Goal: Information Seeking & Learning: Check status

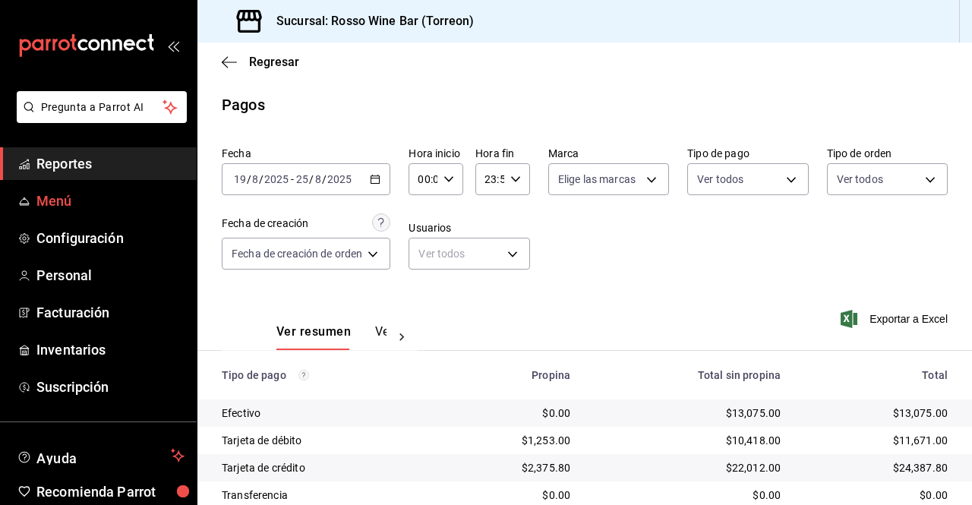
scroll to position [84, 0]
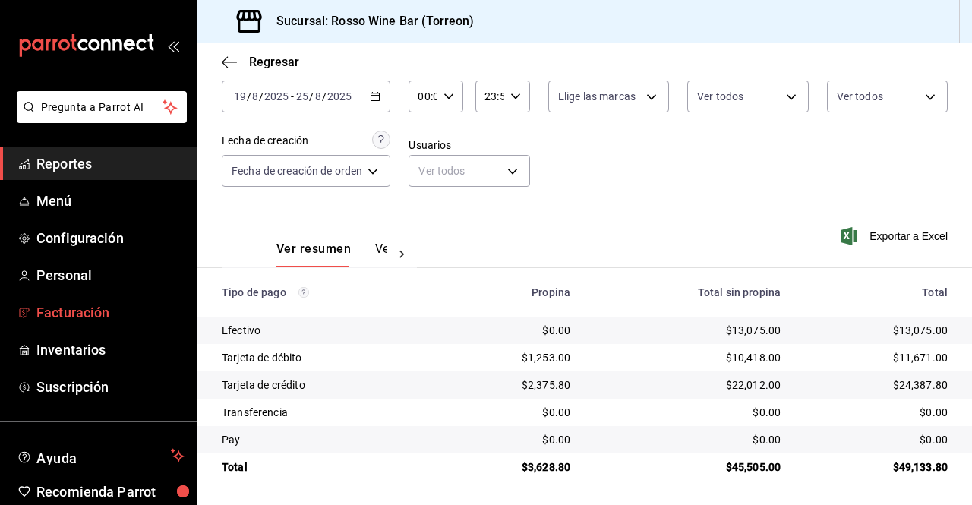
click at [101, 318] on span "Facturación" at bounding box center [110, 312] width 148 height 21
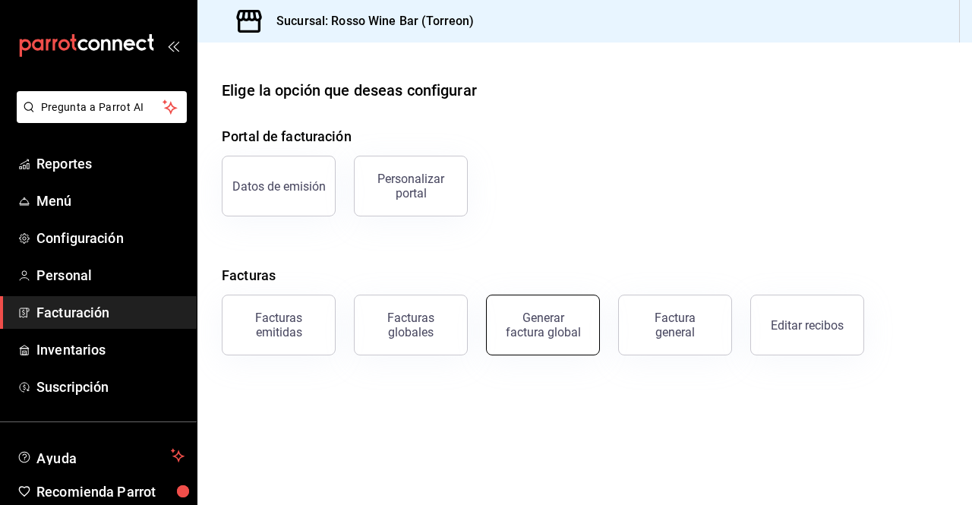
click at [566, 341] on button "Generar factura global" at bounding box center [543, 325] width 114 height 61
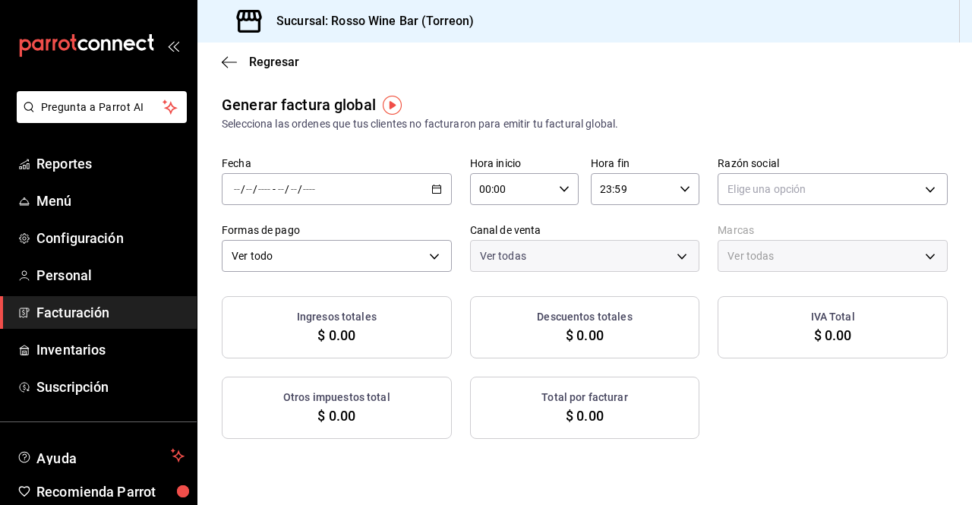
type input "PARROT,UBER_EATS,RAPPI,DIDI_FOOD,ONLINE"
click at [431, 189] on icon "button" at bounding box center [436, 189] width 11 height 11
click at [327, 242] on span "Rango de fechas" at bounding box center [294, 235] width 118 height 16
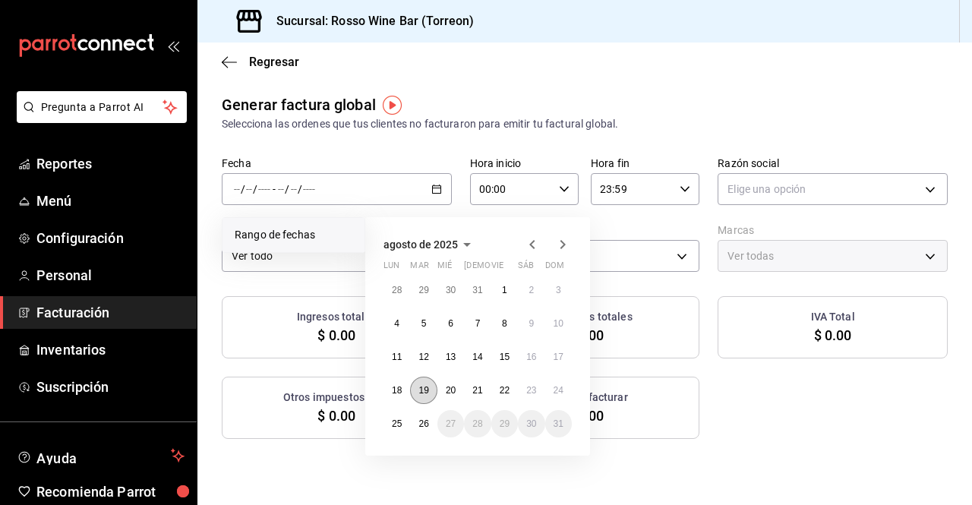
click at [419, 381] on button "19" at bounding box center [423, 390] width 27 height 27
click at [446, 388] on abbr "20" at bounding box center [451, 390] width 10 height 11
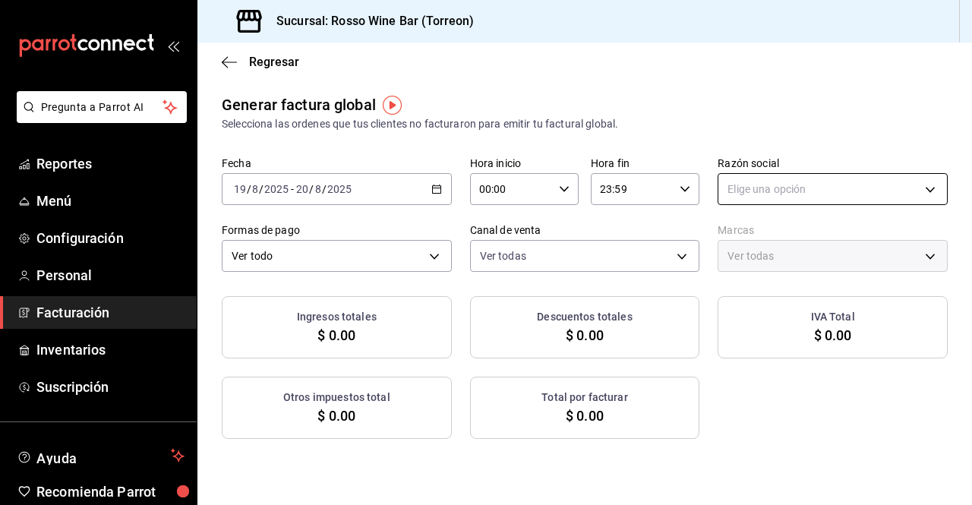
click at [796, 194] on body "Pregunta a Parrot AI Reportes Menú Configuración Personal Facturación Inventari…" at bounding box center [486, 252] width 972 height 505
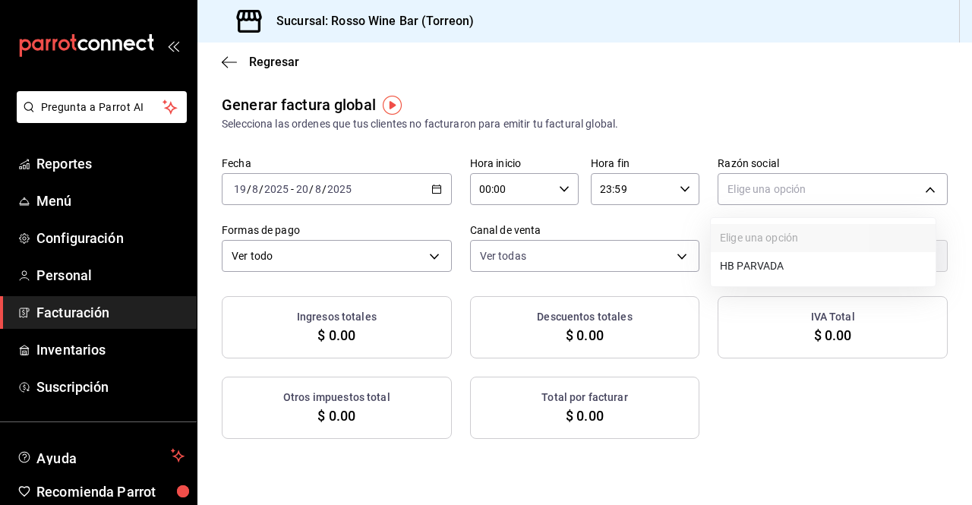
click at [769, 267] on li "HB PARVADA" at bounding box center [823, 266] width 225 height 28
type input "e33a4bbf-56a2-4bb2-a420-99781ad44d12"
type input "c2c32ae7-1fc4-45ff-8039-656fc52e7daf"
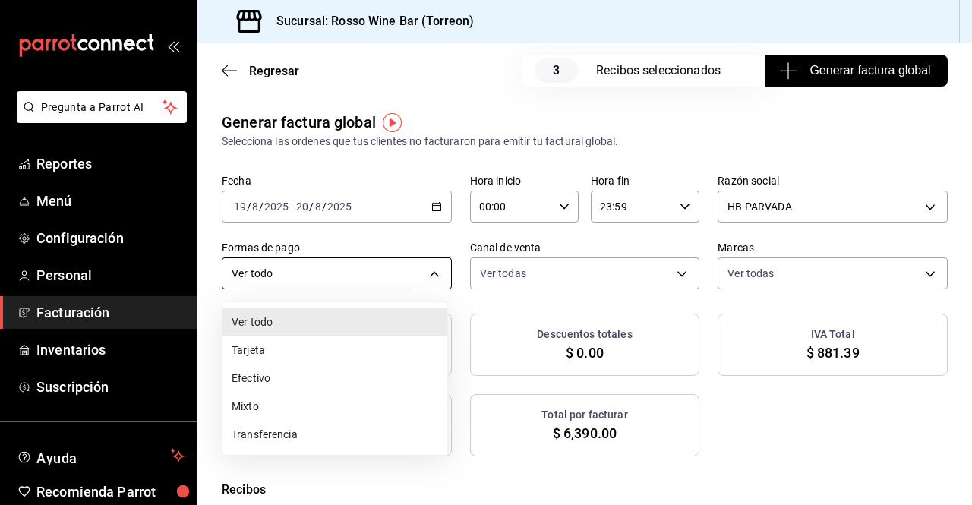
click at [428, 270] on body "Pregunta a Parrot AI Reportes Menú Configuración Personal Facturación Inventari…" at bounding box center [486, 252] width 972 height 505
click at [307, 348] on li "Tarjeta" at bounding box center [335, 351] width 225 height 28
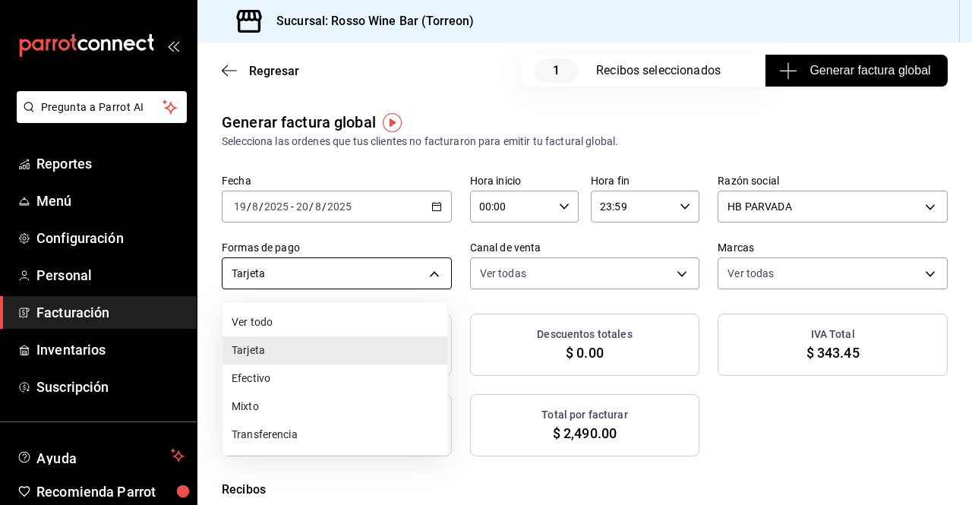
click at [425, 270] on body "Pregunta a Parrot AI Reportes Menú Configuración Personal Facturación Inventari…" at bounding box center [486, 252] width 972 height 505
click at [278, 384] on li "Efectivo" at bounding box center [335, 379] width 225 height 28
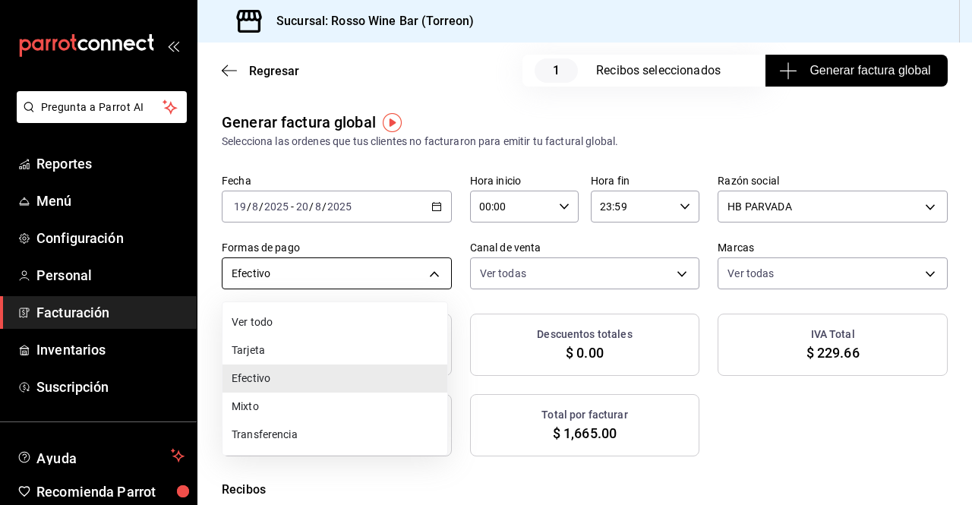
click at [430, 276] on body "Pregunta a Parrot AI Reportes Menú Configuración Personal Facturación Inventari…" at bounding box center [486, 252] width 972 height 505
click at [280, 406] on li "Mixto" at bounding box center [335, 407] width 225 height 28
type input "MIXED"
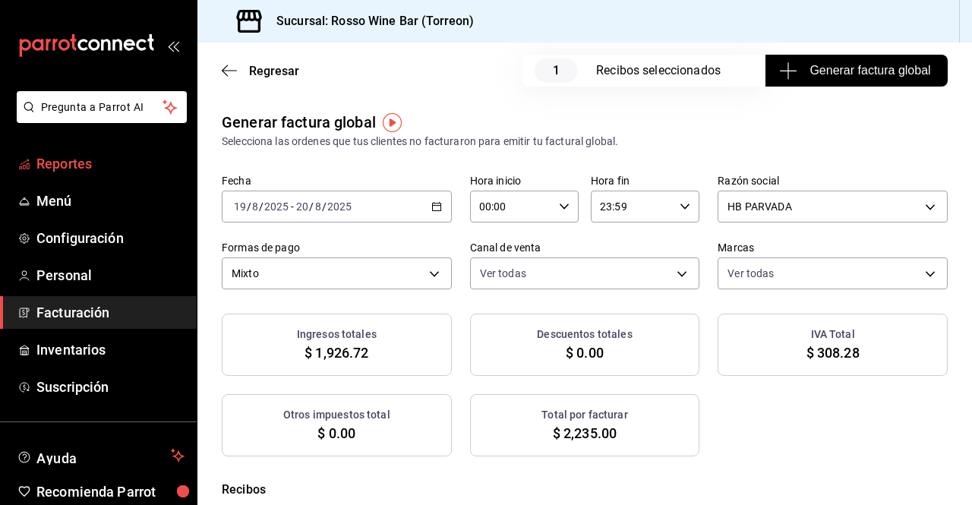
click at [77, 169] on span "Reportes" at bounding box center [110, 163] width 148 height 21
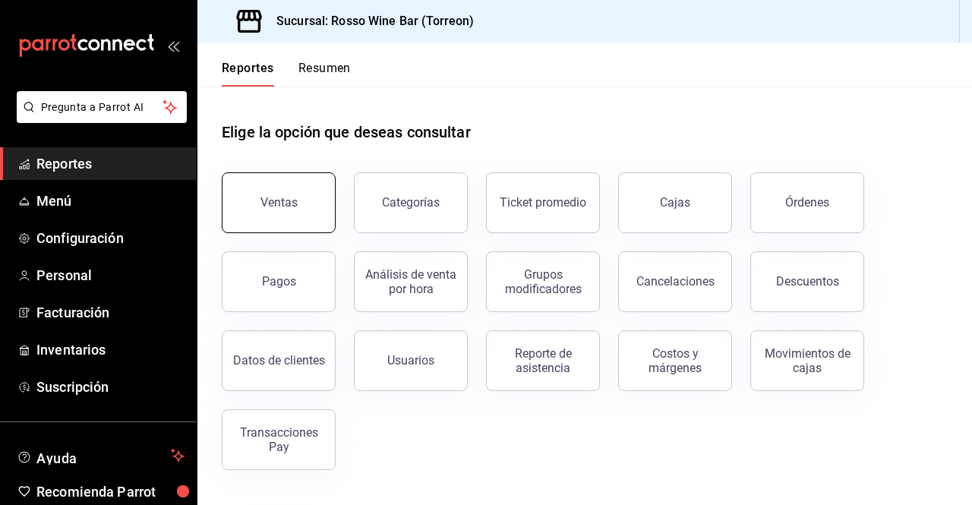
click at [269, 211] on button "Ventas" at bounding box center [279, 202] width 114 height 61
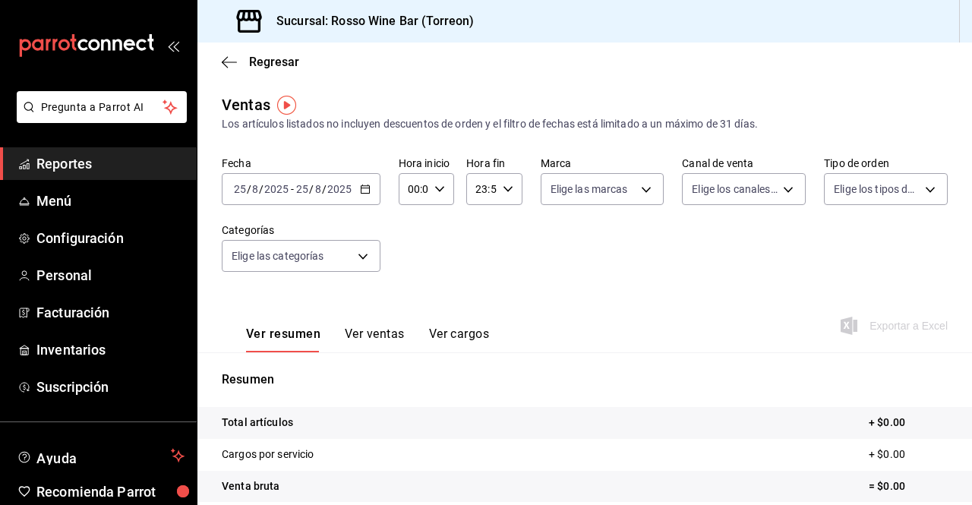
click at [348, 189] on input "2025" at bounding box center [340, 189] width 26 height 12
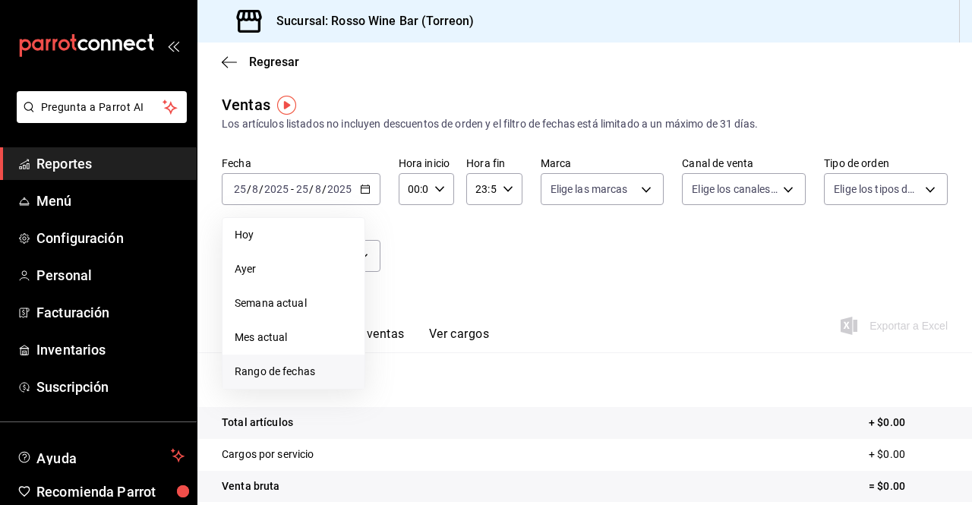
click at [276, 365] on span "Rango de fechas" at bounding box center [294, 372] width 118 height 16
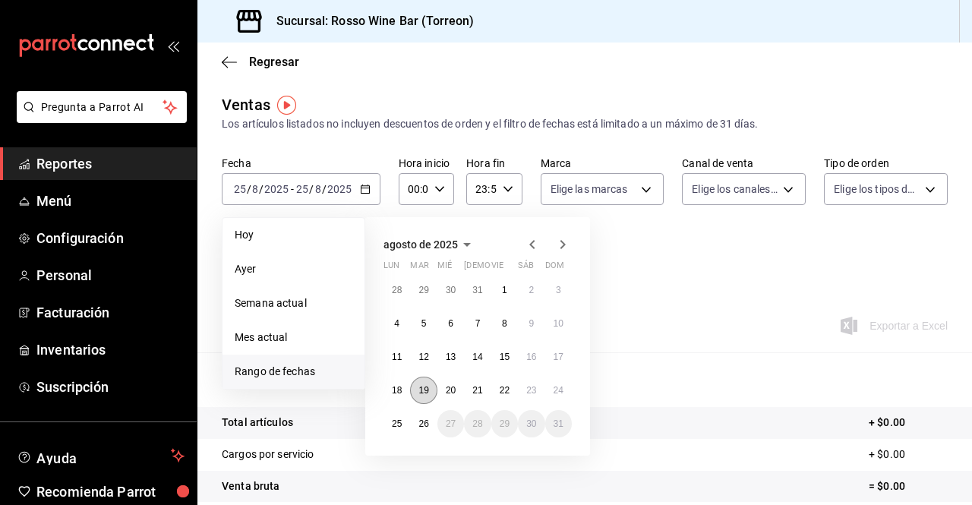
click at [422, 387] on abbr "19" at bounding box center [424, 390] width 10 height 11
click at [448, 393] on abbr "20" at bounding box center [451, 390] width 10 height 11
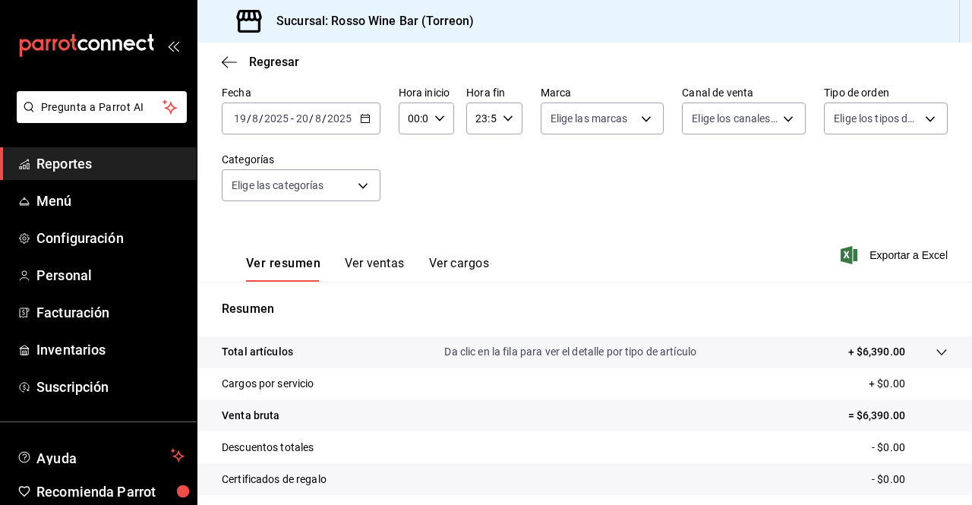
scroll to position [72, 0]
click at [379, 263] on button "Ver ventas" at bounding box center [375, 267] width 60 height 26
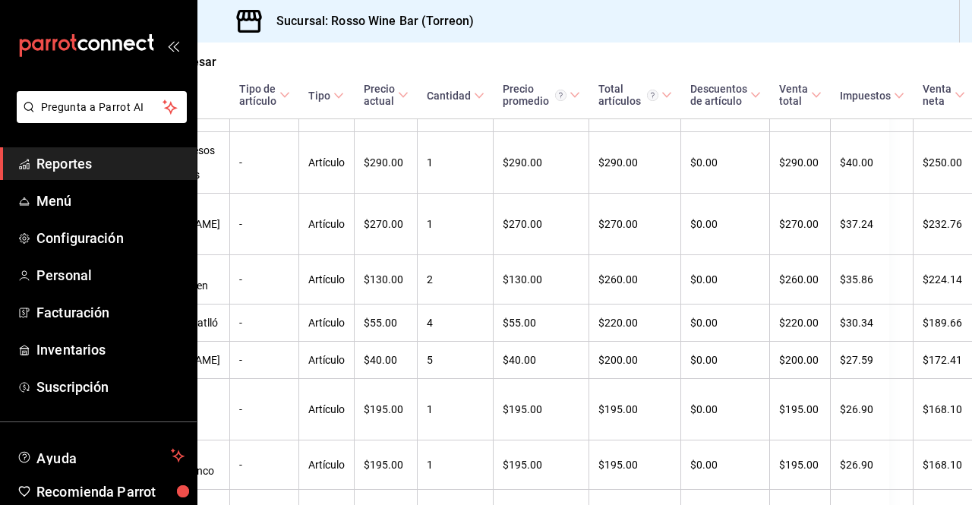
scroll to position [643, 0]
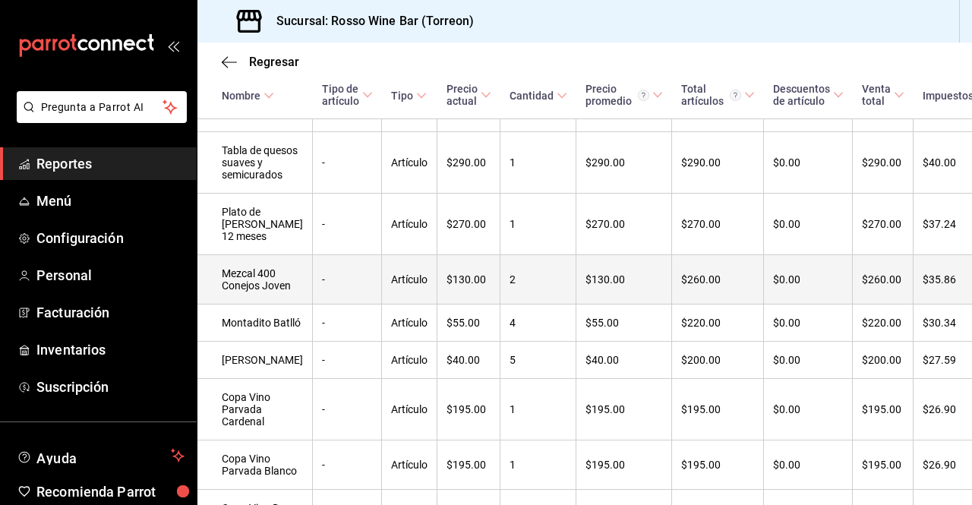
click at [438, 305] on td "$130.00" at bounding box center [469, 279] width 63 height 49
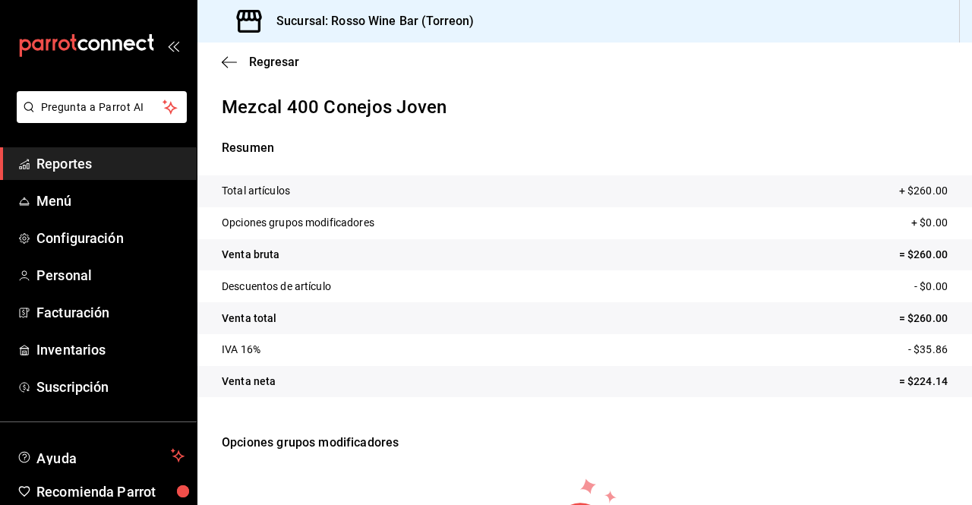
click at [429, 364] on tr "IVA 16% - $35.86" at bounding box center [585, 350] width 775 height 32
click at [283, 60] on span "Regresar" at bounding box center [274, 62] width 50 height 14
click at [81, 171] on span "Reportes" at bounding box center [110, 163] width 148 height 21
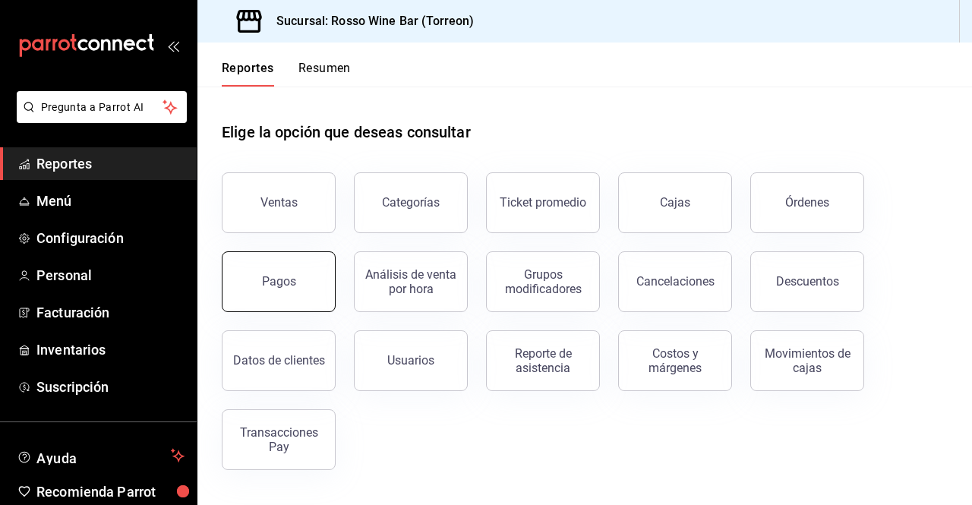
click at [277, 274] on button "Pagos" at bounding box center [279, 281] width 114 height 61
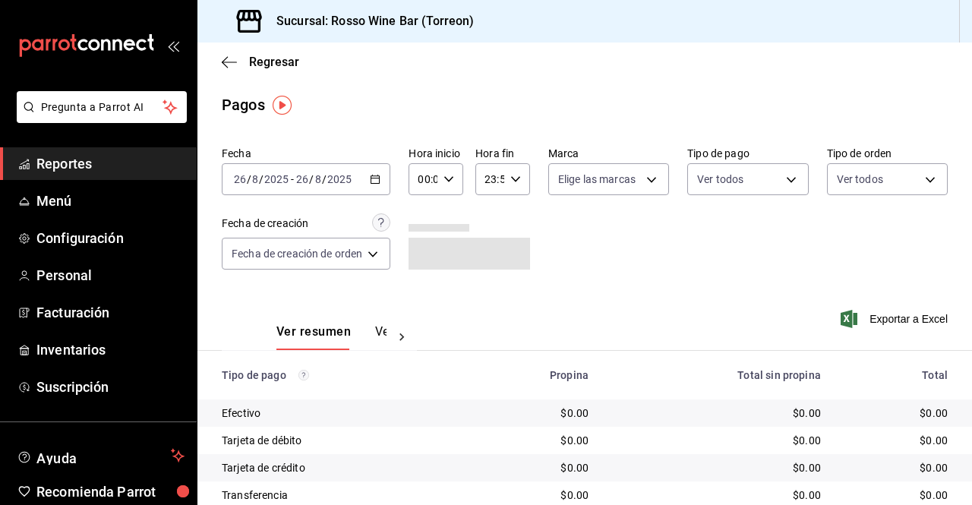
click at [362, 179] on div "[DATE] [DATE] - [DATE] [DATE]" at bounding box center [306, 179] width 169 height 32
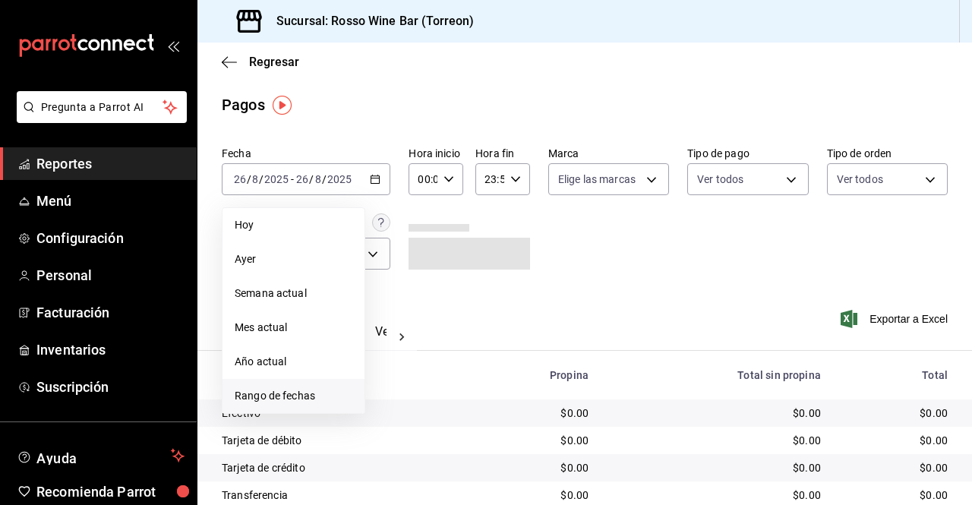
click at [298, 393] on span "Rango de fechas" at bounding box center [294, 396] width 118 height 16
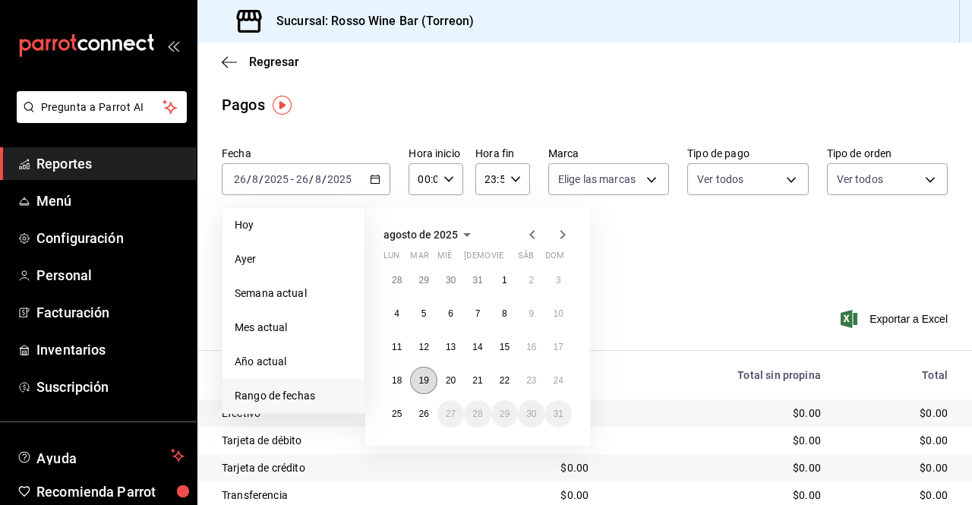
click at [424, 387] on button "19" at bounding box center [423, 380] width 27 height 27
click at [447, 384] on abbr "20" at bounding box center [451, 380] width 10 height 11
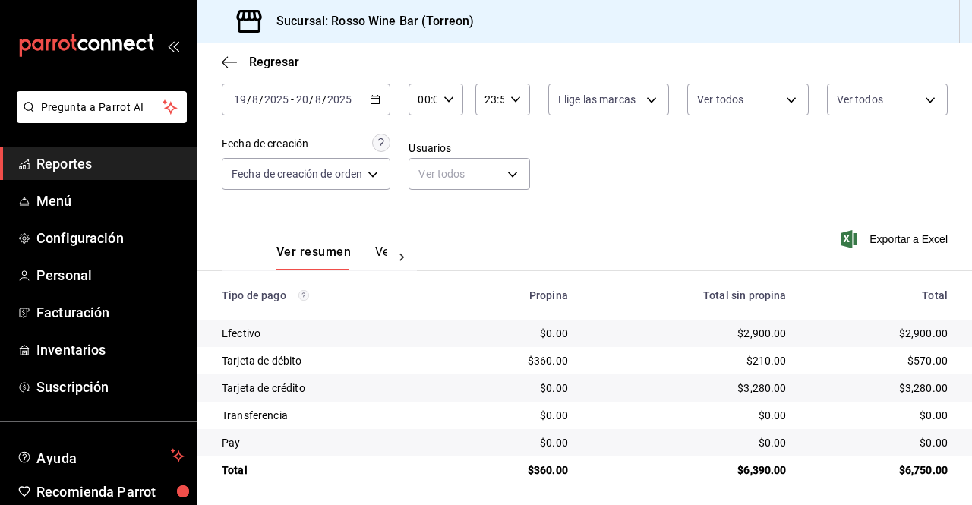
scroll to position [84, 0]
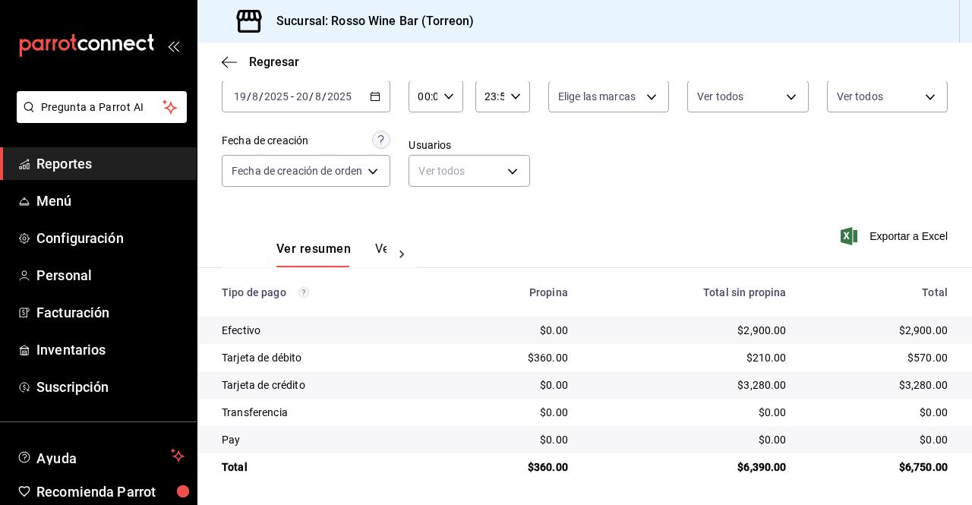
click at [124, 166] on span "Reportes" at bounding box center [110, 163] width 148 height 21
